Goal: Task Accomplishment & Management: Use online tool/utility

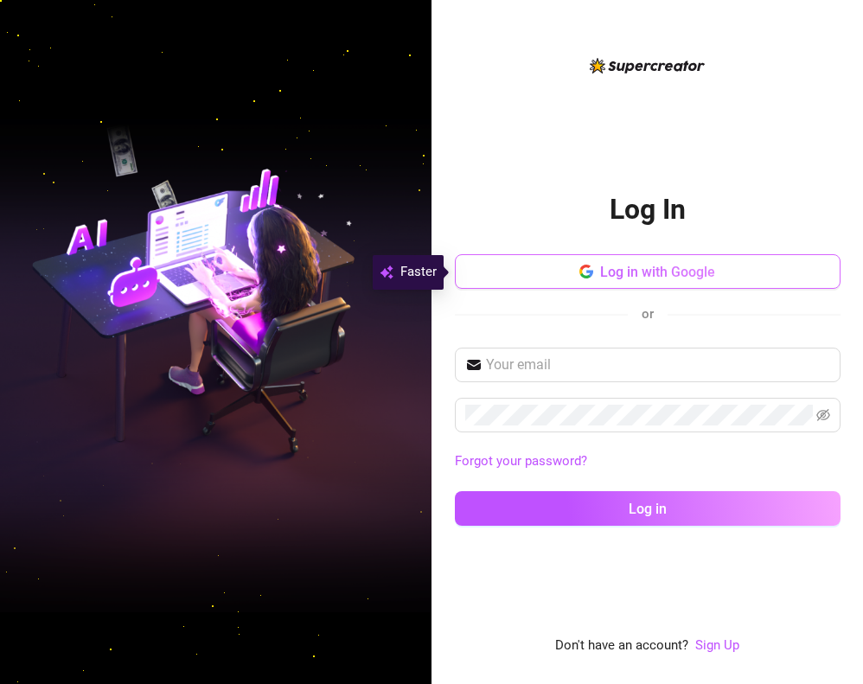
click at [650, 269] on span "Log in with Google" at bounding box center [657, 272] width 115 height 16
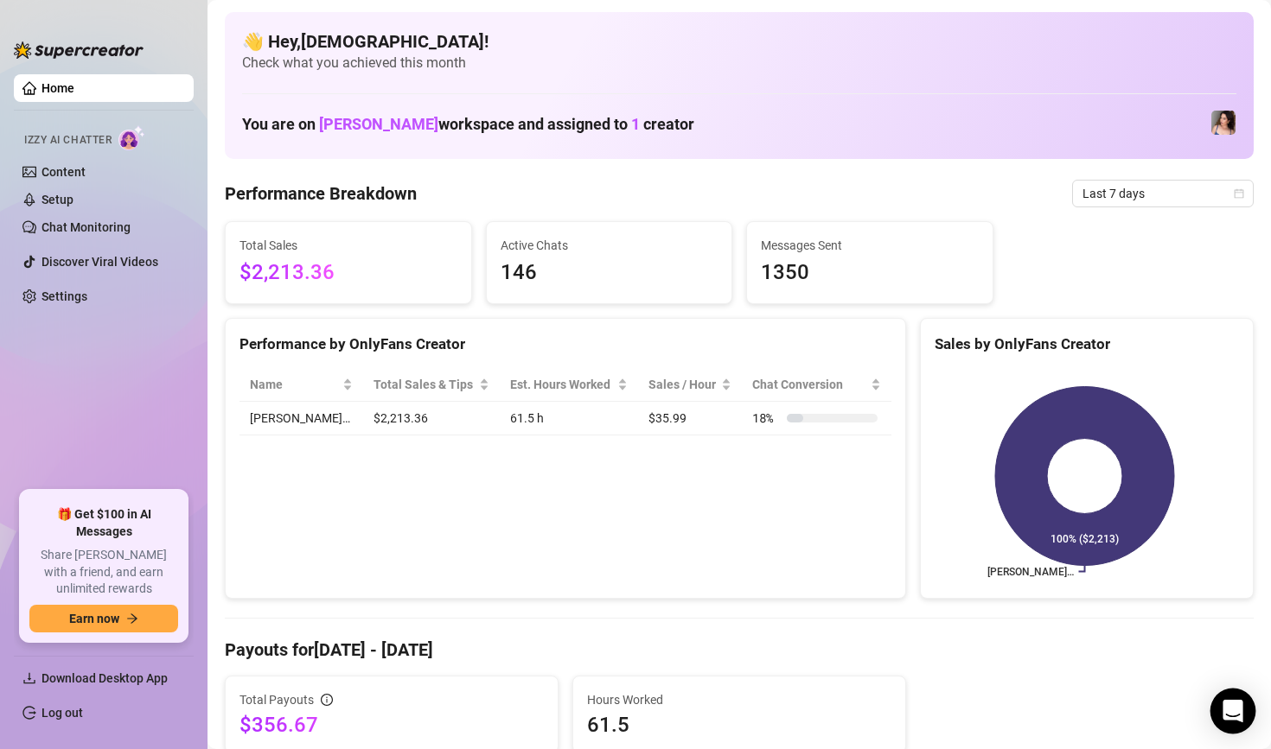
click at [862, 683] on icon "Open Intercom Messenger" at bounding box center [1232, 711] width 20 height 22
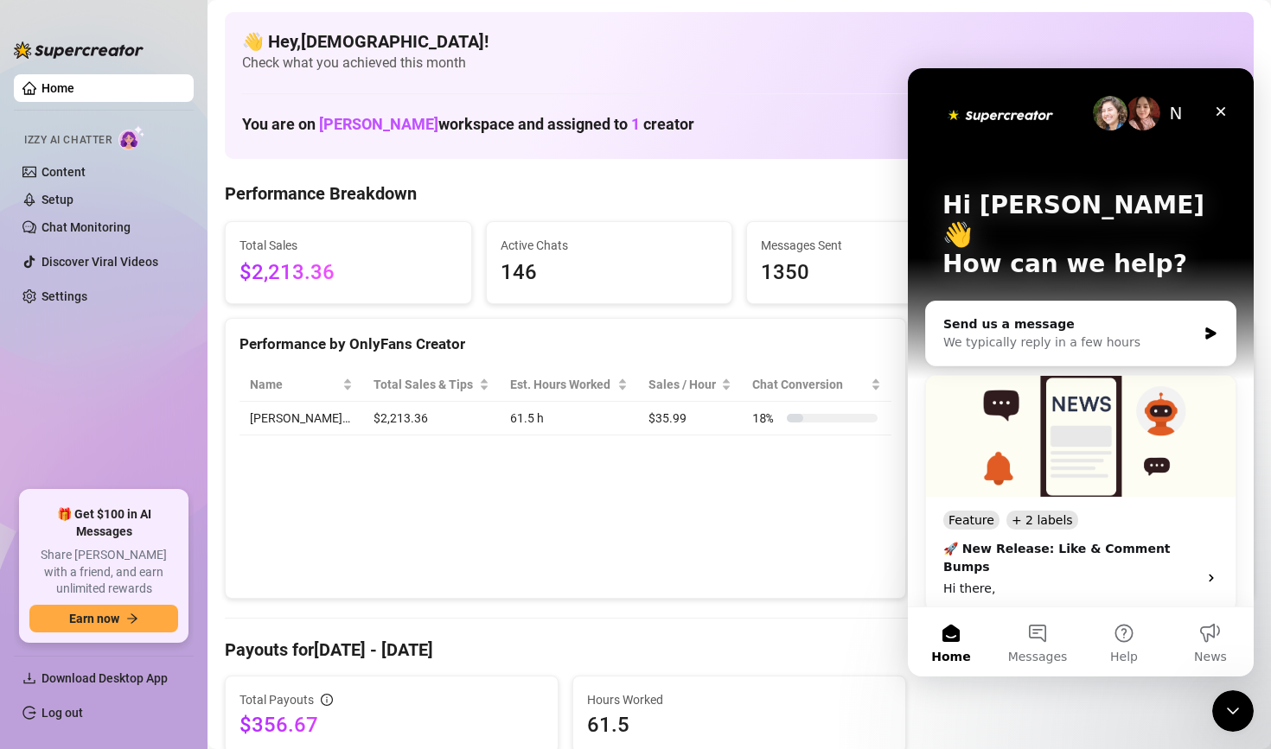
click at [484, 553] on div "Performance by OnlyFans Creator Name Total Sales & Tips Est. Hours Worked Sales…" at bounding box center [565, 459] width 681 height 282
click at [74, 95] on link "Home" at bounding box center [57, 88] width 33 height 14
click at [74, 92] on link "Home" at bounding box center [57, 88] width 33 height 14
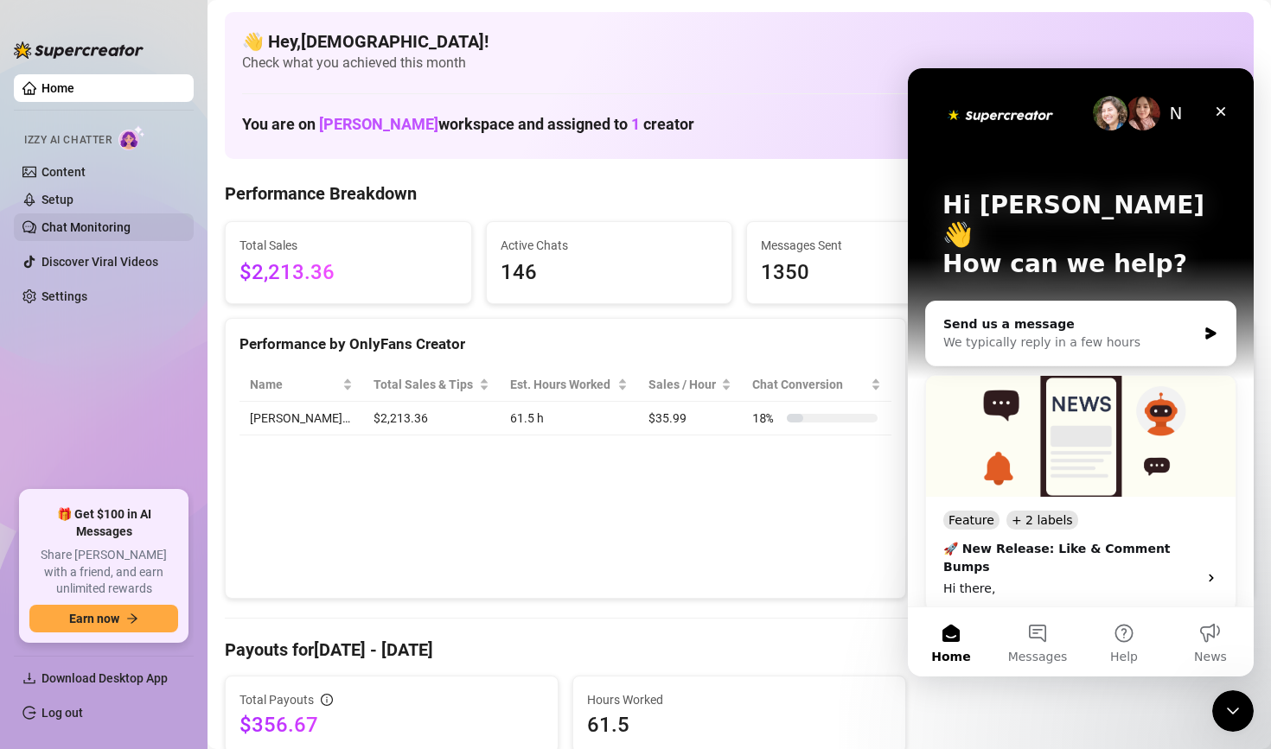
click at [78, 226] on link "Chat Monitoring" at bounding box center [85, 227] width 89 height 14
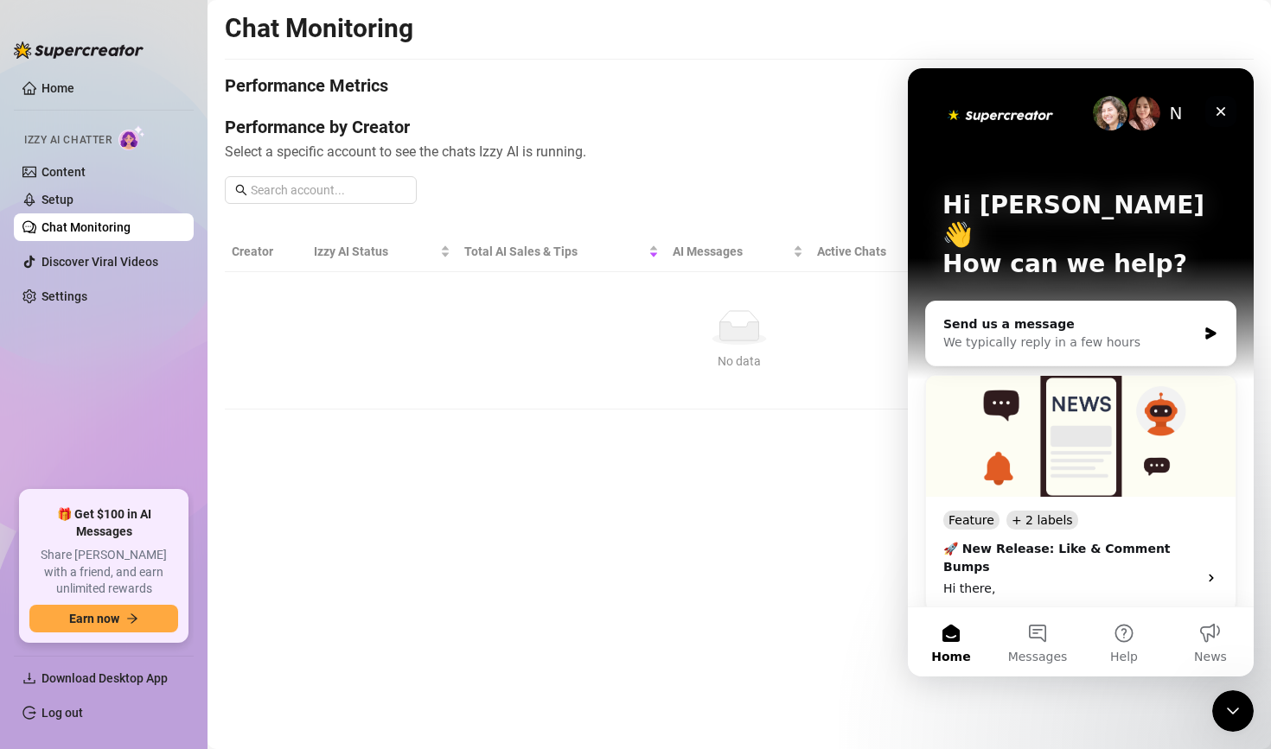
click at [862, 113] on div "Close" at bounding box center [1220, 111] width 31 height 31
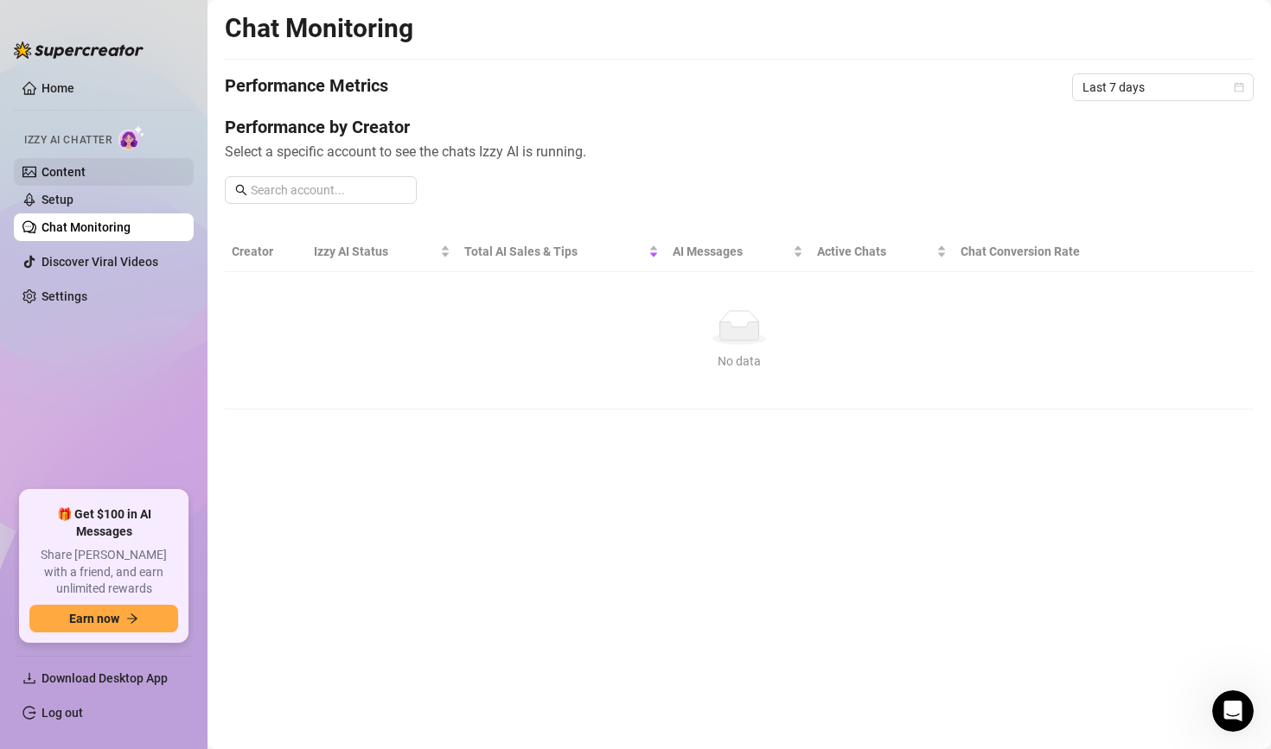
click at [86, 175] on link "Content" at bounding box center [63, 172] width 44 height 14
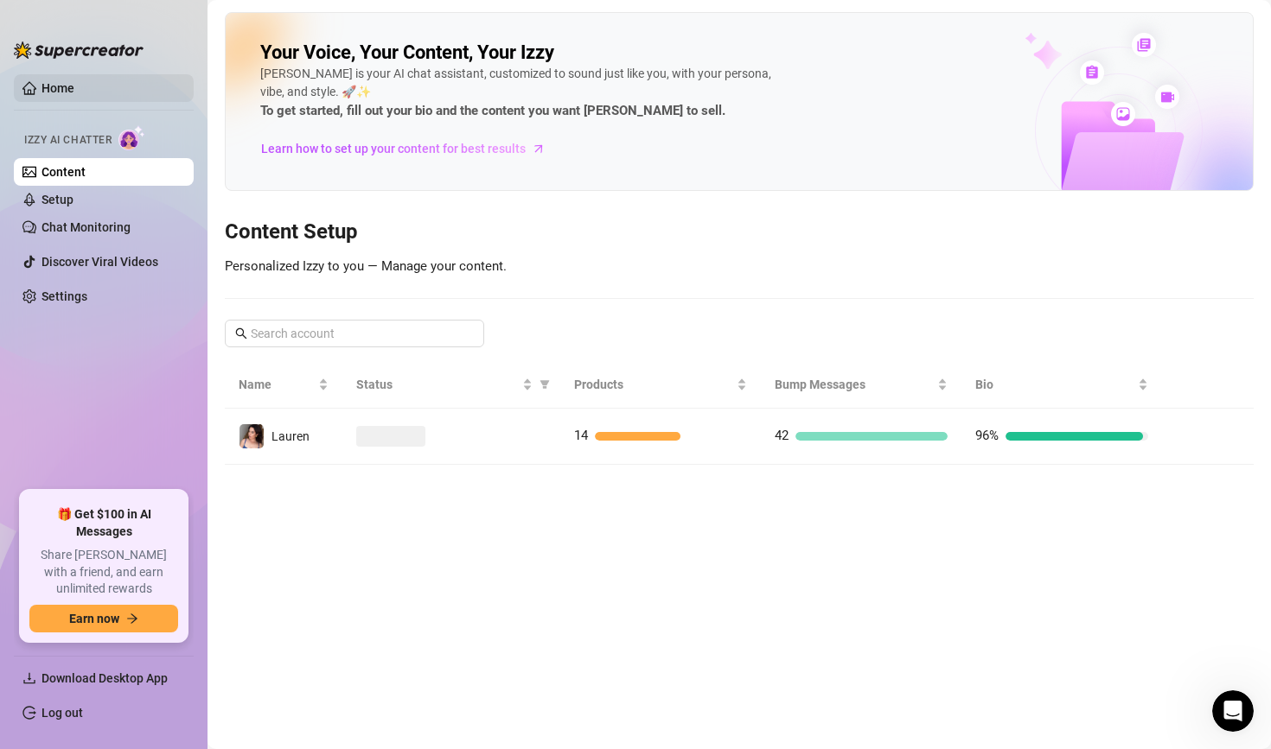
click at [74, 95] on link "Home" at bounding box center [57, 88] width 33 height 14
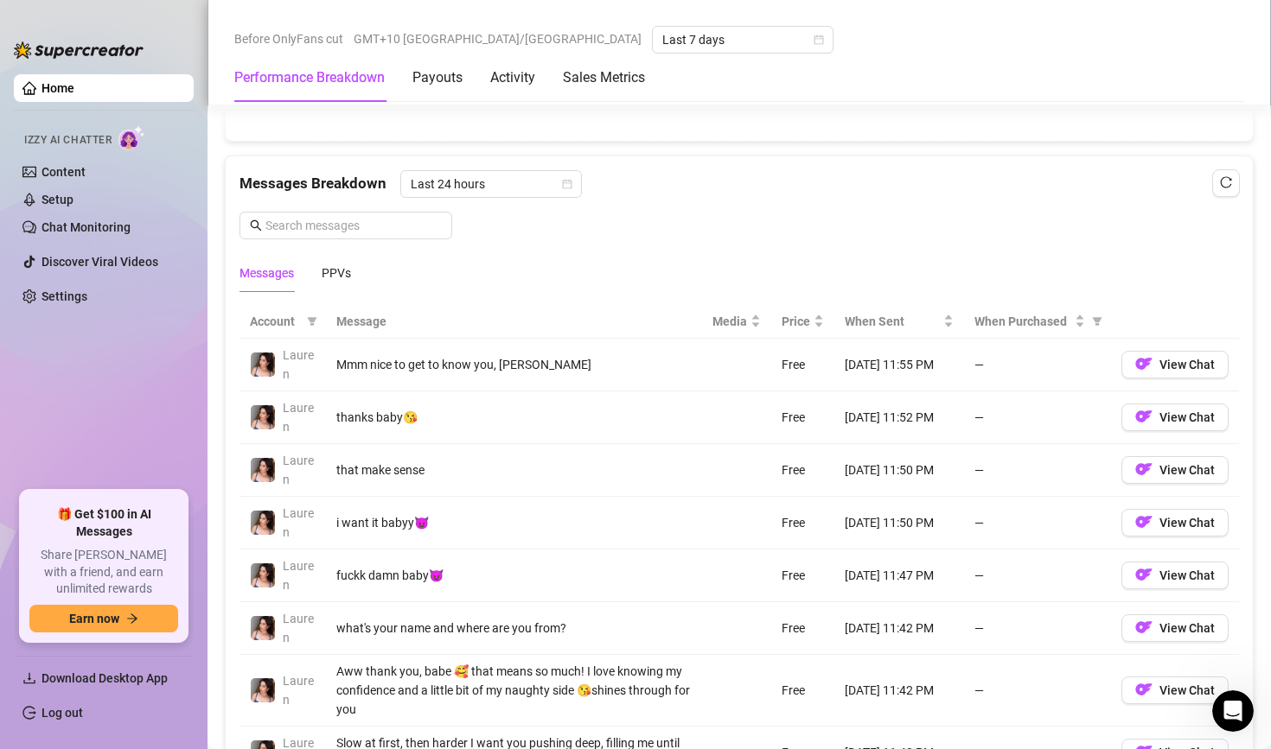
scroll to position [1451, 0]
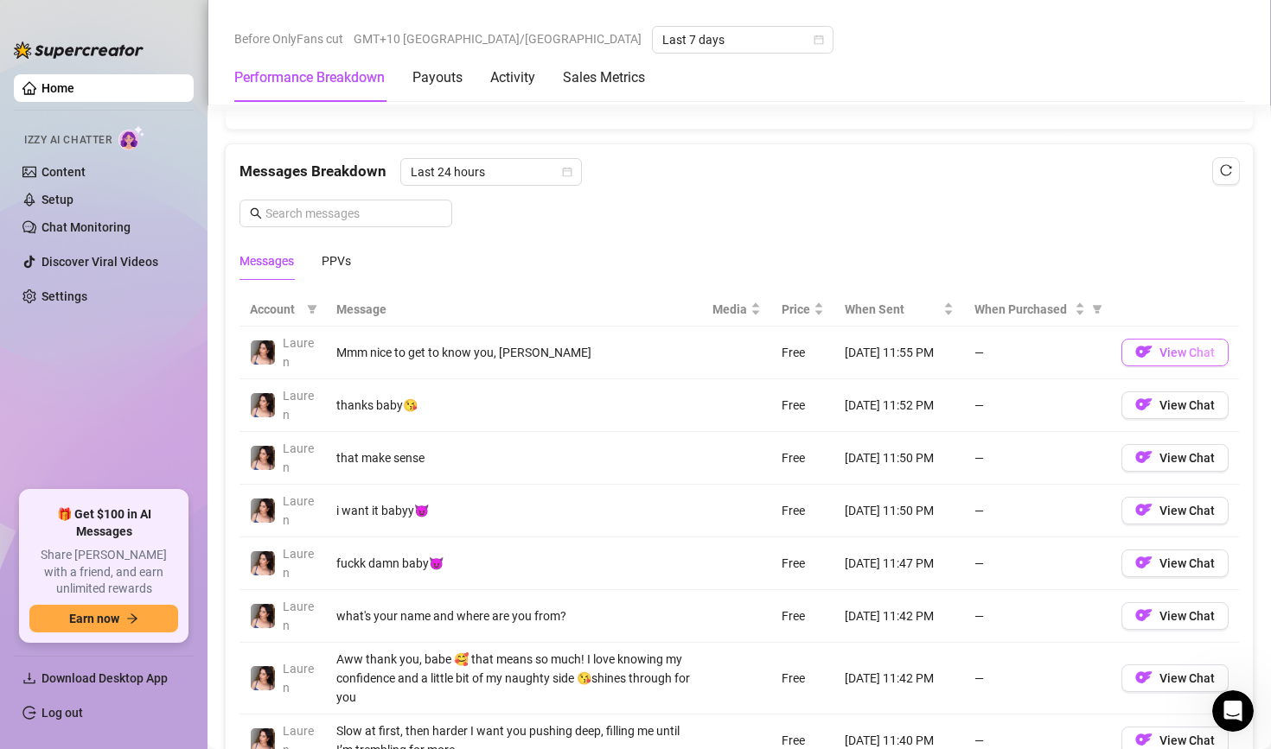
click at [862, 351] on span "View Chat" at bounding box center [1186, 353] width 55 height 14
